Goal: Information Seeking & Learning: Find contact information

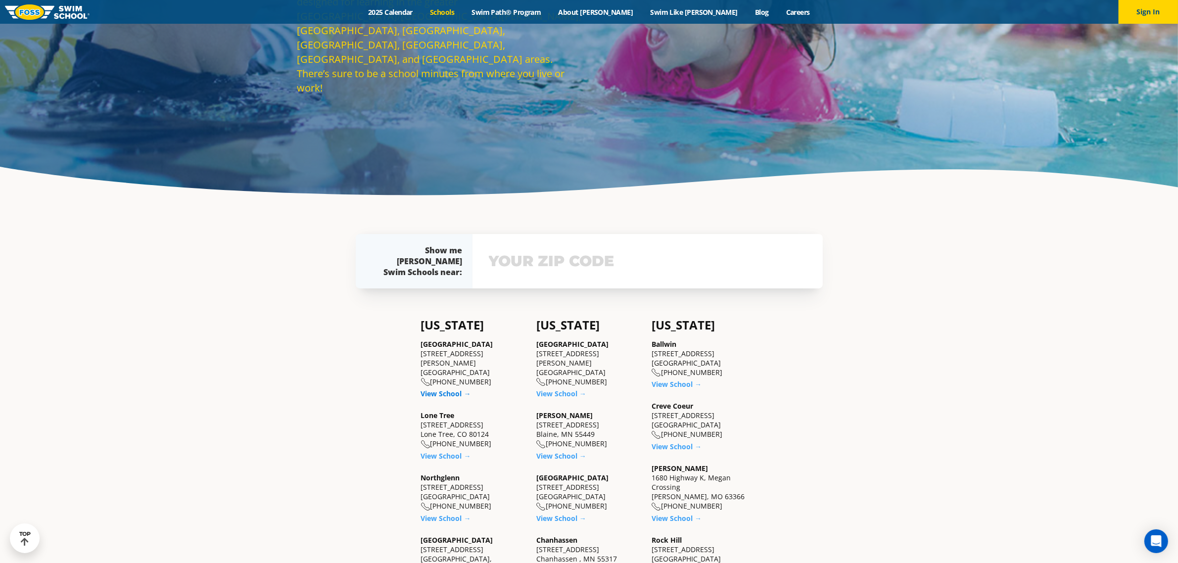
click at [441, 389] on link "View School →" at bounding box center [446, 393] width 50 height 9
click at [437, 451] on link "View School →" at bounding box center [446, 455] width 50 height 9
drag, startPoint x: 488, startPoint y: 424, endPoint x: 419, endPoint y: 417, distance: 70.2
copy div "8455 Yosemite St. Lone Tree, CO 80124"
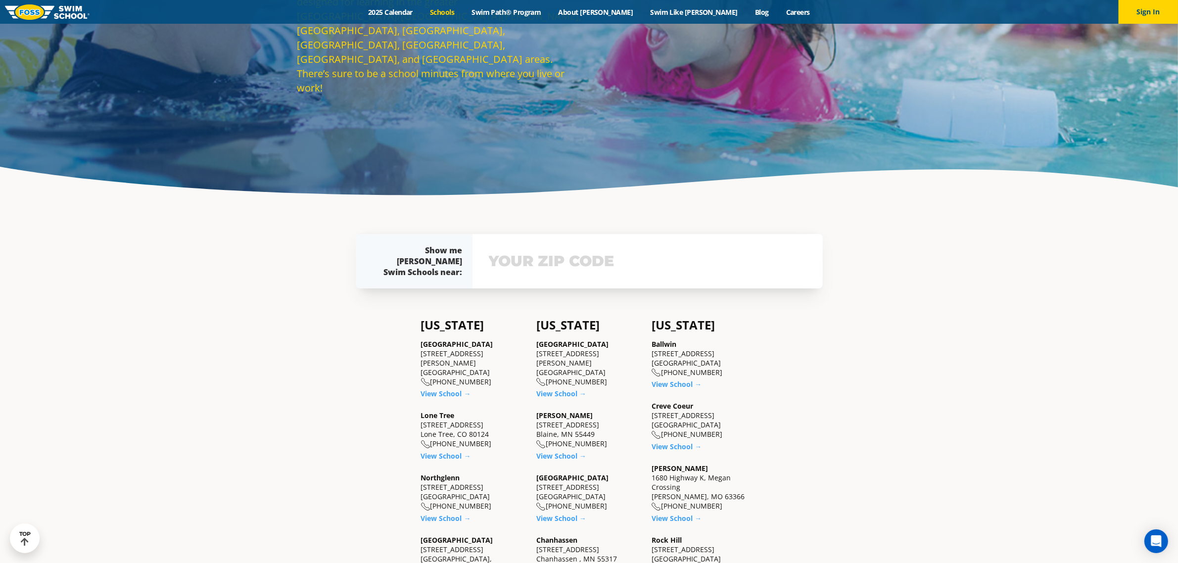
click at [453, 434] on div "Lone Tree 8455 Yosemite St. Lone Tree, CO 80124 (983) 203-1310" at bounding box center [473, 430] width 105 height 38
drag, startPoint x: 479, startPoint y: 433, endPoint x: 432, endPoint y: 434, distance: 47.0
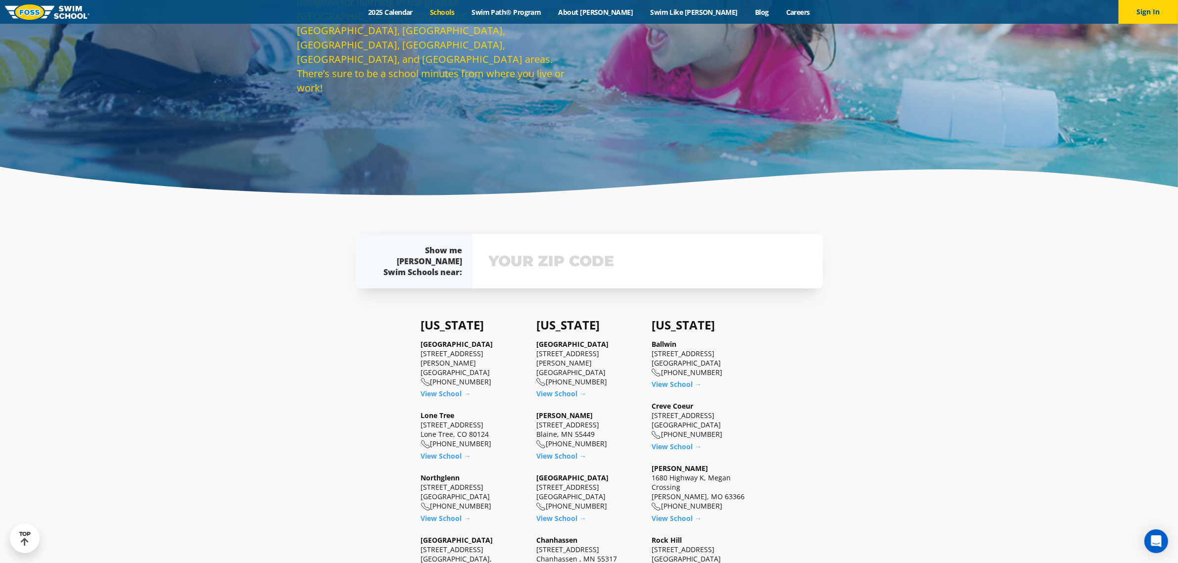
click at [432, 434] on div "Lone Tree 8455 Yosemite St. Lone Tree, CO 80124 (983) 203-1310" at bounding box center [473, 430] width 105 height 38
copy div "(983) 203-1310"
click at [446, 451] on link "View School →" at bounding box center [446, 455] width 50 height 9
click at [444, 389] on link "View School →" at bounding box center [446, 393] width 50 height 9
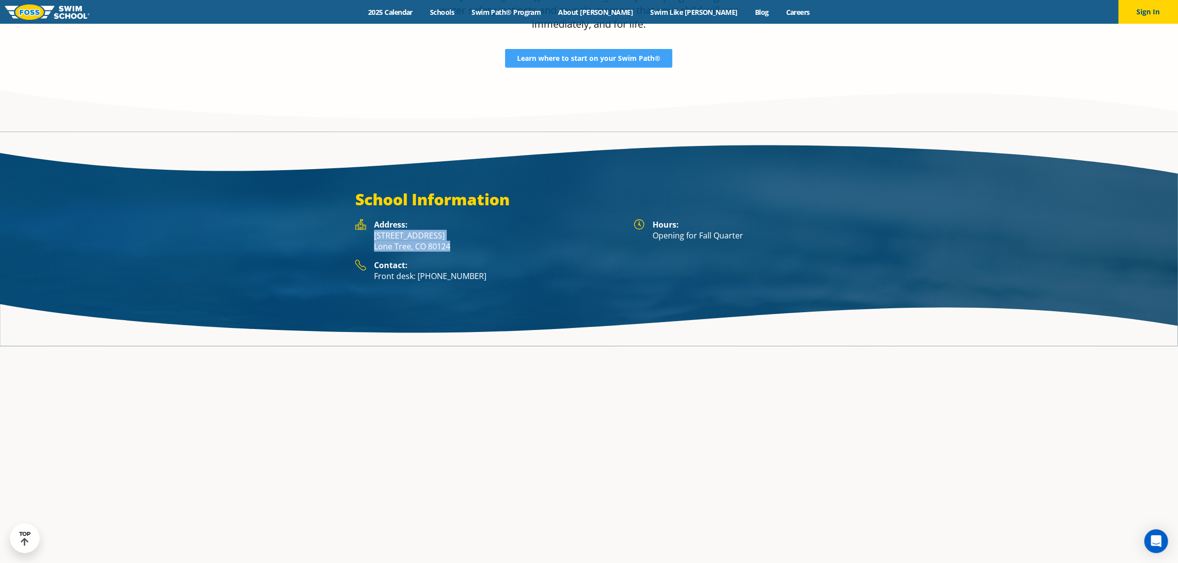
scroll to position [1656, 0]
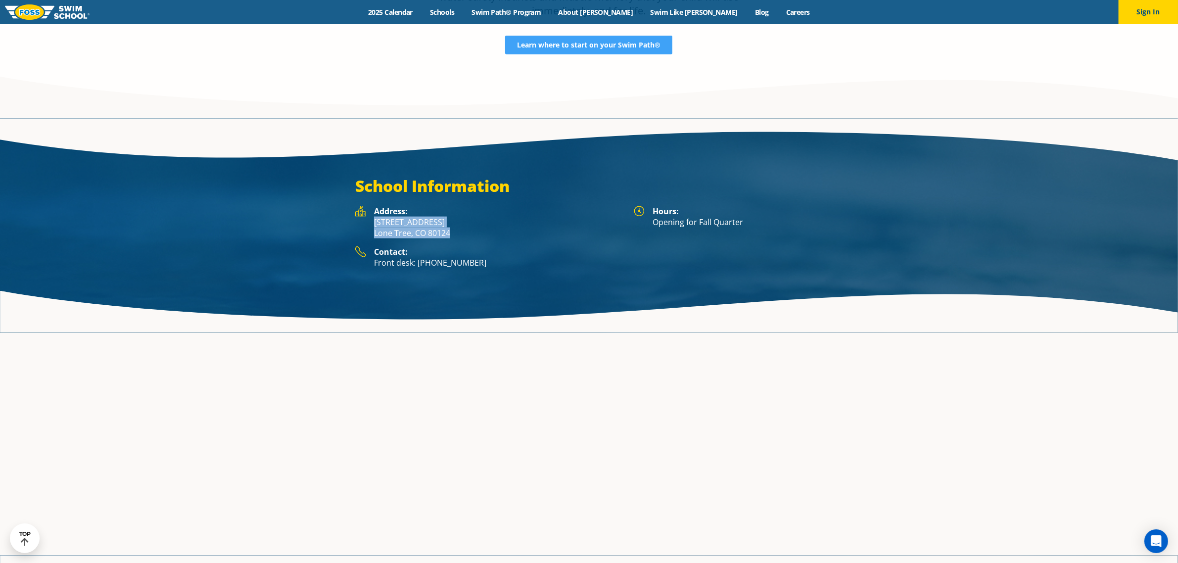
drag, startPoint x: 453, startPoint y: 181, endPoint x: 372, endPoint y: 171, distance: 81.7
click at [372, 206] on div "Address: 8455 Yosemite St. Lone Tree, CO 80124" at bounding box center [489, 226] width 268 height 41
copy p "8455 Yosemite St. Lone Tree, CO 80124"
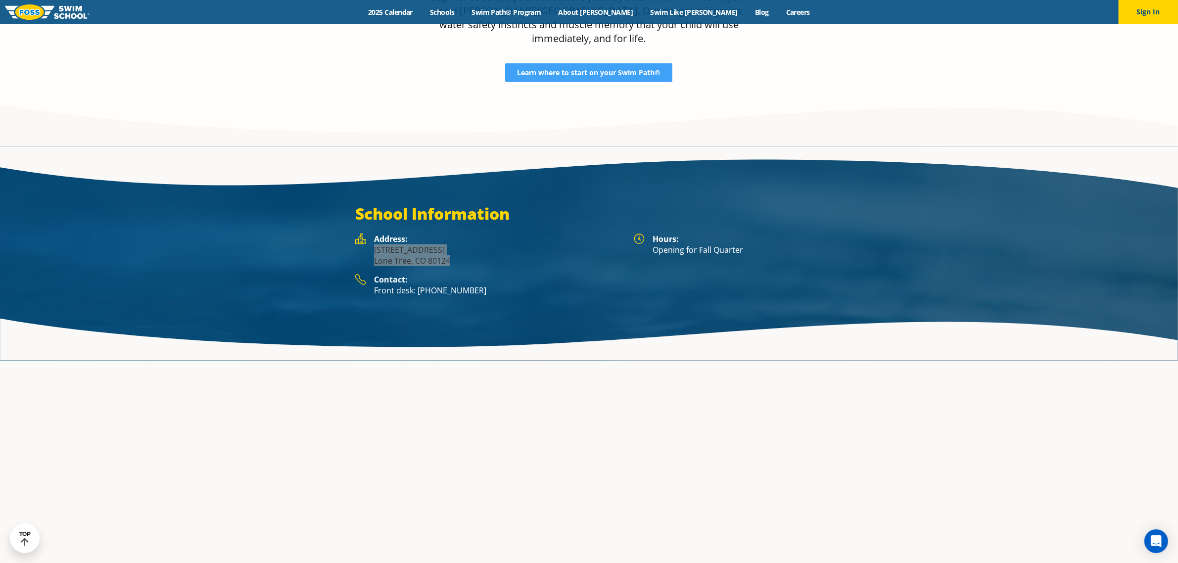
scroll to position [1670, 0]
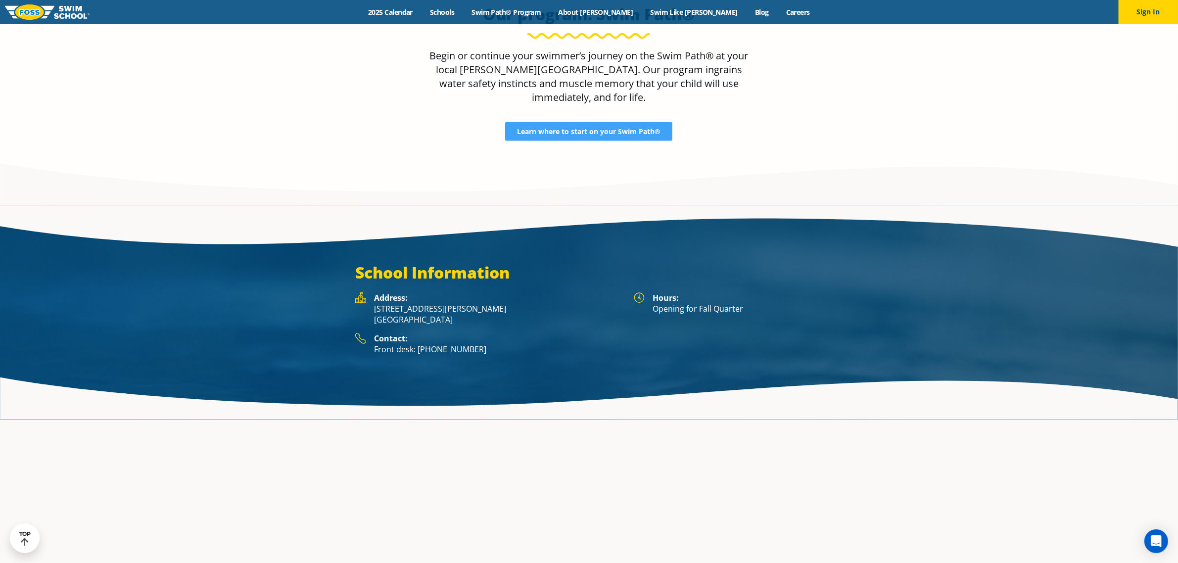
scroll to position [1656, 0]
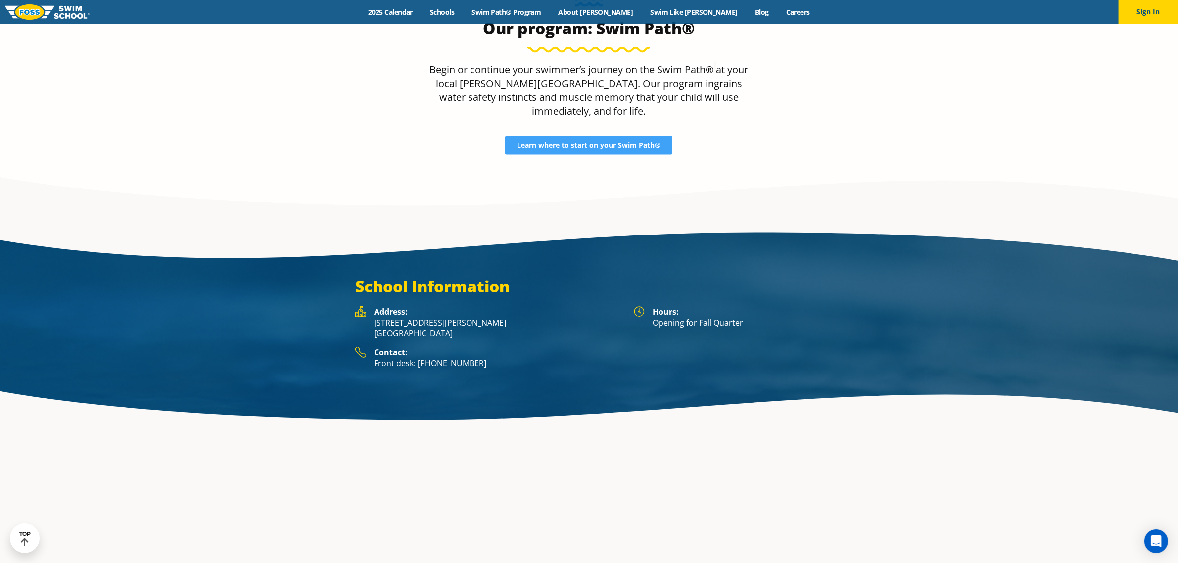
drag, startPoint x: 459, startPoint y: 252, endPoint x: 374, endPoint y: 243, distance: 85.6
click at [374, 306] on div "Address: [STREET_ADDRESS][PERSON_NAME]" at bounding box center [489, 326] width 268 height 41
copy p "[STREET_ADDRESS][PERSON_NAME]"
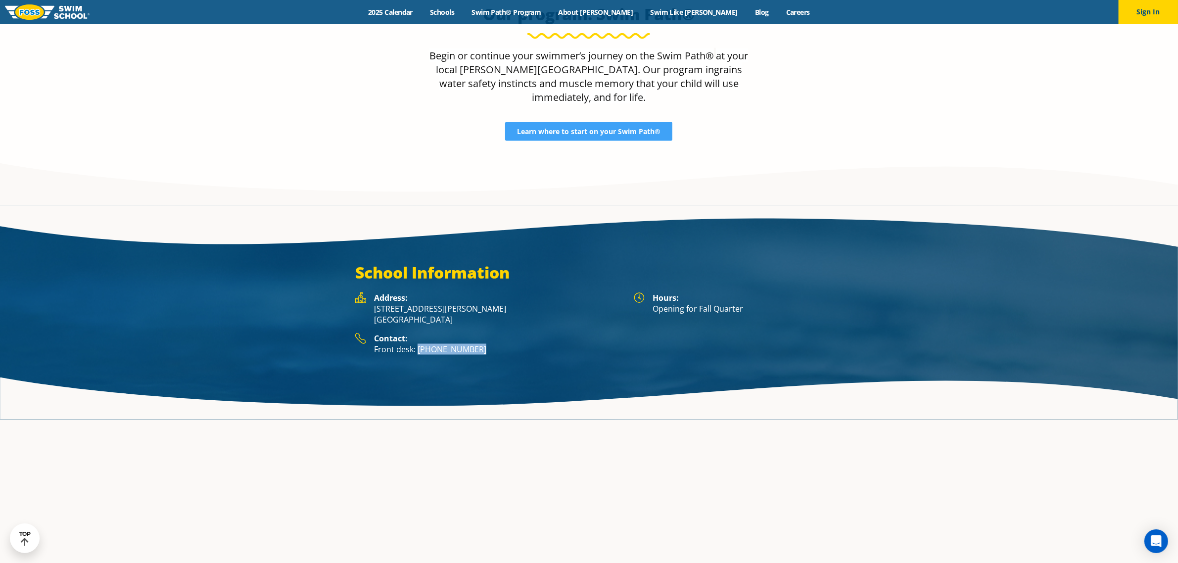
drag, startPoint x: 475, startPoint y: 281, endPoint x: 417, endPoint y: 285, distance: 58.0
click at [417, 344] on p "Front desk: [PHONE_NUMBER]" at bounding box center [498, 349] width 249 height 11
